Goal: Task Accomplishment & Management: Manage account settings

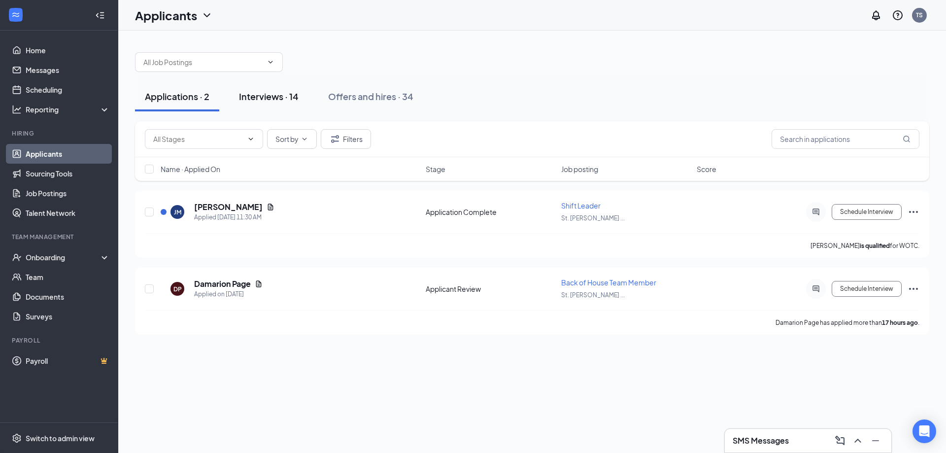
click at [266, 95] on div "Interviews · 14" at bounding box center [269, 96] width 60 height 12
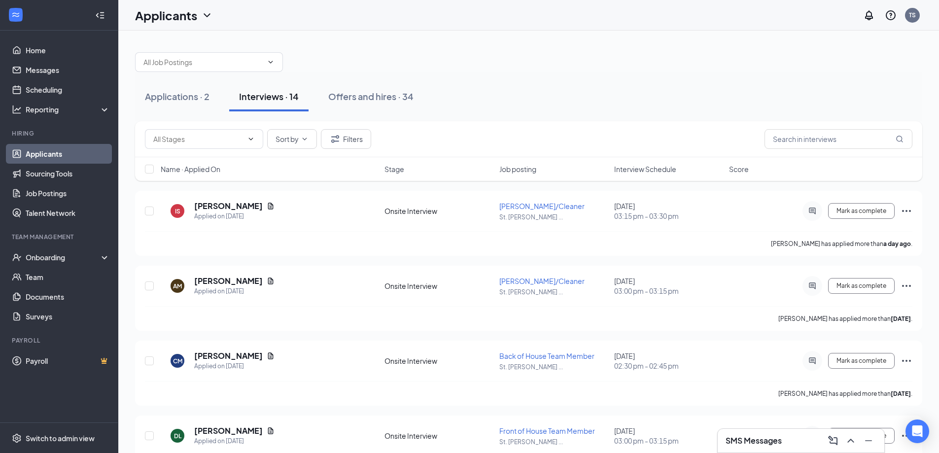
click at [682, 171] on div "Interview Schedule" at bounding box center [668, 169] width 109 height 10
click at [688, 167] on icon "ArrowDown" at bounding box center [683, 169] width 12 height 12
